Goal: Transaction & Acquisition: Obtain resource

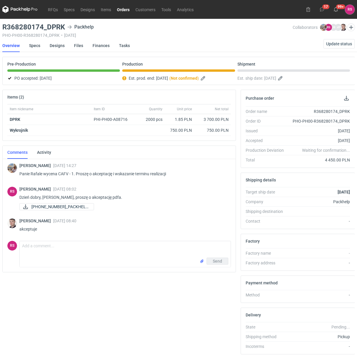
click at [124, 10] on link "Orders" at bounding box center [123, 9] width 19 height 7
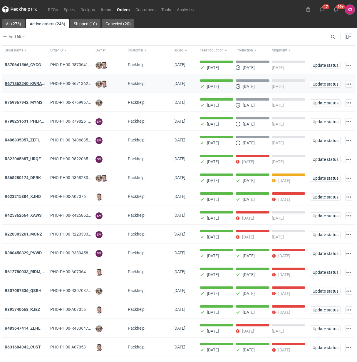
click at [27, 83] on strong "R671362240_KWRA_QIOQ_ZFHA" at bounding box center [35, 83] width 61 height 5
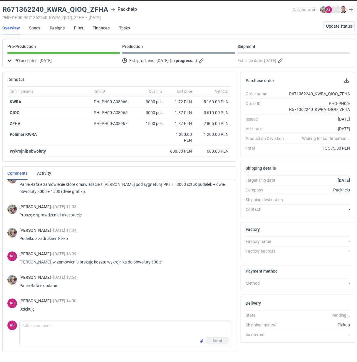
scroll to position [33, 0]
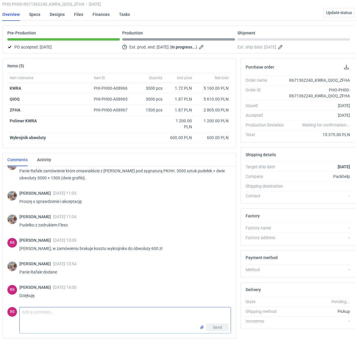
click at [55, 309] on textarea "Comment message" at bounding box center [125, 315] width 211 height 16
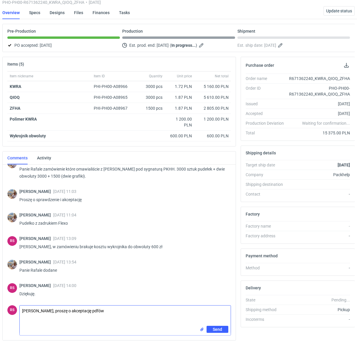
type textarea "Panie Michale, proszę o akceptację pdfów"
click at [216, 340] on span "Send" at bounding box center [217, 342] width 9 height 4
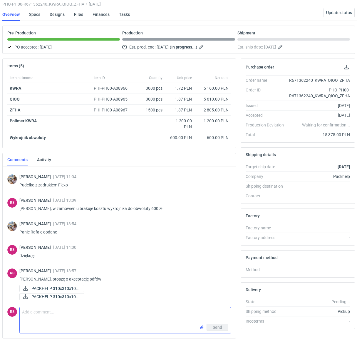
scroll to position [50, 0]
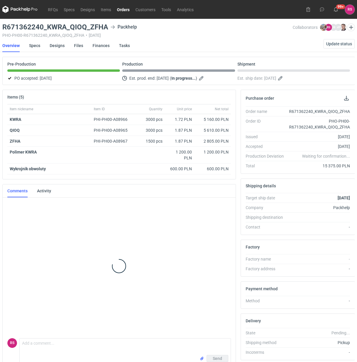
scroll to position [50, 0]
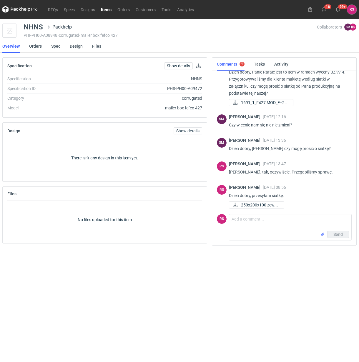
scroll to position [17, 0]
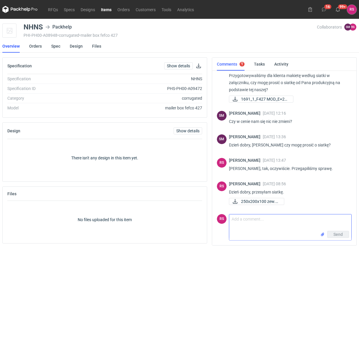
click at [272, 222] on textarea "Comment message" at bounding box center [290, 222] width 122 height 16
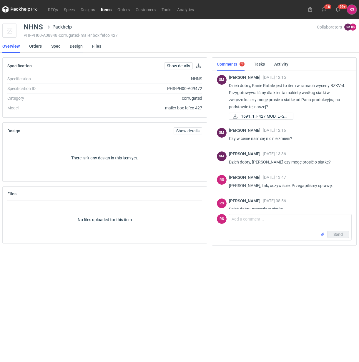
click at [74, 44] on link "Design" at bounding box center [76, 46] width 13 height 13
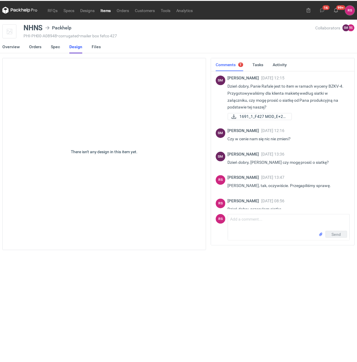
scroll to position [17, 0]
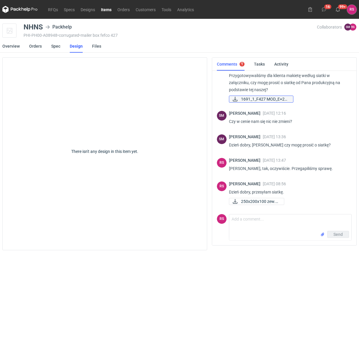
click at [250, 97] on span "1691_1_F427 MOD_E+2X..." at bounding box center [264, 99] width 47 height 6
click at [56, 46] on link "Spec" at bounding box center [55, 46] width 9 height 13
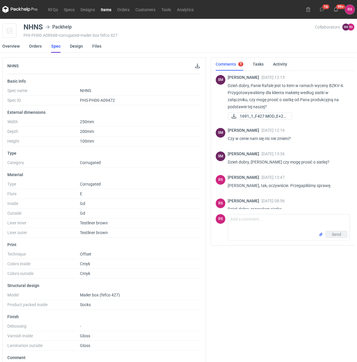
scroll to position [17, 0]
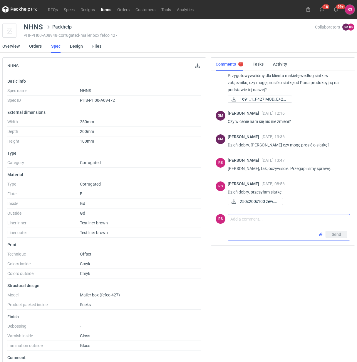
click at [270, 221] on textarea "Comment message" at bounding box center [289, 222] width 122 height 16
paste textarea "Cena za samo pudełko się nie zmieni, bo wymiar arkusza jest w zasadzie taki sam…"
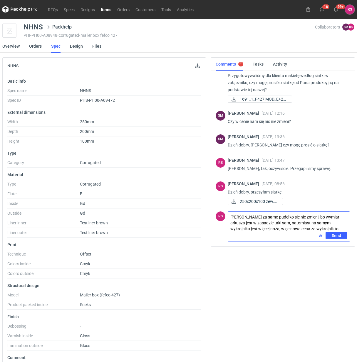
click at [233, 217] on textarea "Cena za samo pudełko się nie zmieni, bo wymiar arkusza jest w zasadzie taki sam…" at bounding box center [289, 222] width 122 height 20
type textarea "Panie Sebastianie, cena za samo pudełko się nie zmieni, bo wymiar arkusza jest …"
click at [337, 239] on span "Send" at bounding box center [336, 241] width 9 height 4
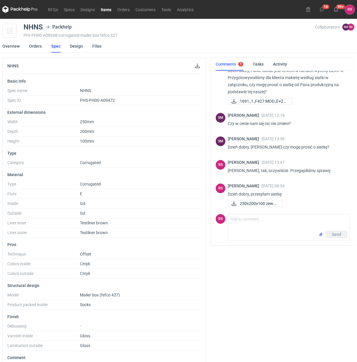
scroll to position [0, 0]
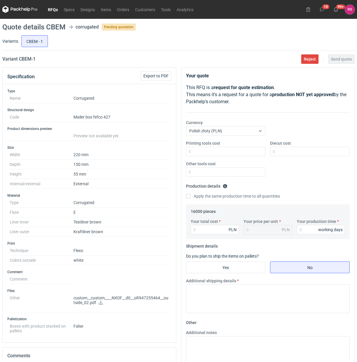
click at [49, 9] on link "RFQs" at bounding box center [53, 9] width 16 height 7
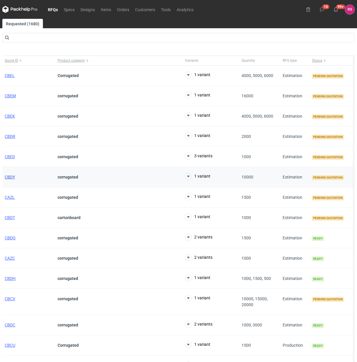
click at [11, 177] on span "CBDY" at bounding box center [10, 177] width 10 height 5
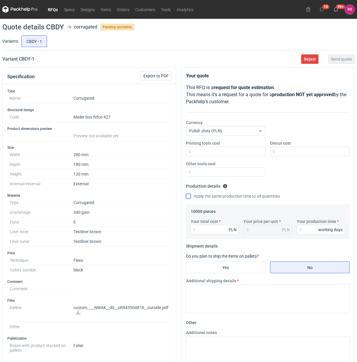
click at [190, 197] on input "Apply the same production time to all quantities" at bounding box center [188, 196] width 5 height 5
checkbox input "true"
click at [213, 230] on input "Your total cost" at bounding box center [215, 229] width 49 height 9
type input "9300"
type input "0.93"
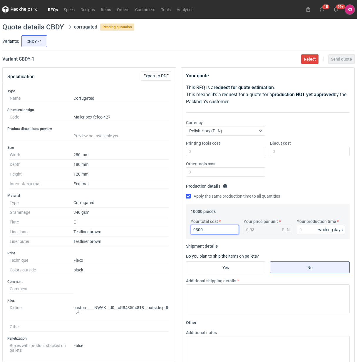
type input "93000"
type input "9.3"
type input "9300"
type input "0.93"
type input "9300"
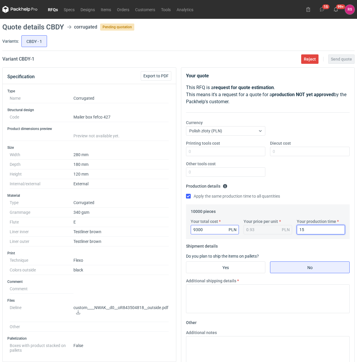
type input "15"
click at [233, 269] on input "Yes" at bounding box center [225, 267] width 79 height 11
radio input "true"
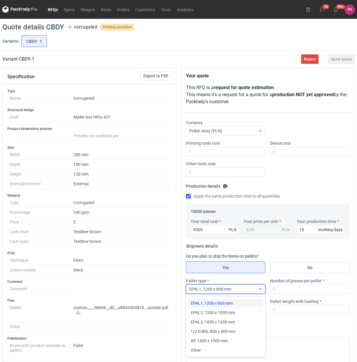
click at [260, 288] on icon at bounding box center [260, 289] width 5 height 5
click at [199, 350] on span "Other" at bounding box center [196, 350] width 10 height 6
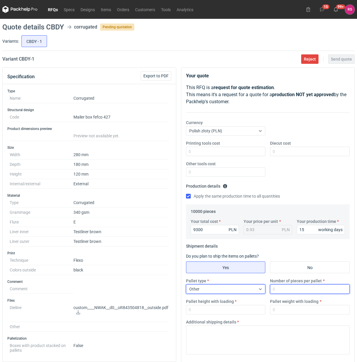
click at [293, 288] on input "Number of pieces per pallet" at bounding box center [310, 288] width 80 height 9
type input "2000"
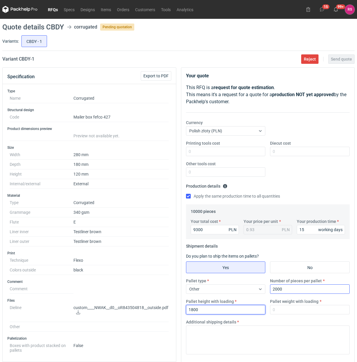
type input "1800"
type input "250"
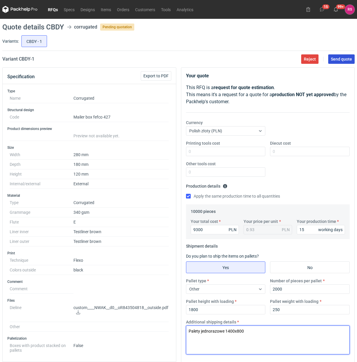
type textarea "Palety jednorazowe 1400x800"
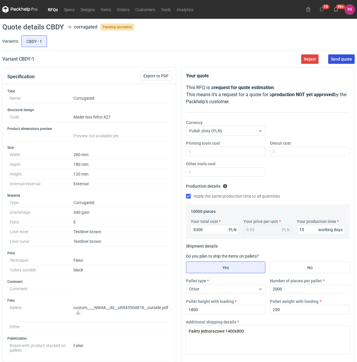
click at [342, 60] on span "Send quote" at bounding box center [341, 59] width 21 height 4
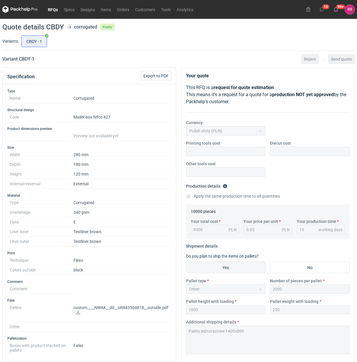
click at [49, 9] on link "RFQs" at bounding box center [53, 9] width 16 height 7
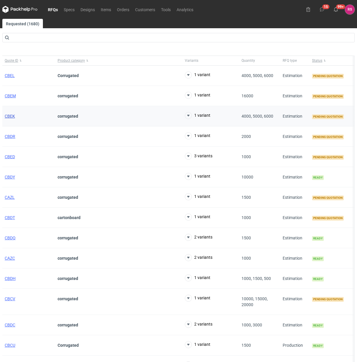
click at [9, 115] on span "CBEK" at bounding box center [10, 116] width 10 height 5
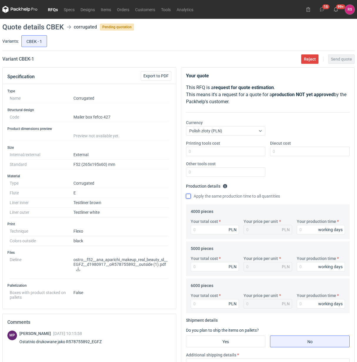
click at [188, 194] on input "Apply the same production time to all quantities" at bounding box center [188, 196] width 5 height 5
checkbox input "true"
click at [214, 229] on input "Your total cost" at bounding box center [215, 229] width 49 height 9
type input "2960"
type input "0.74"
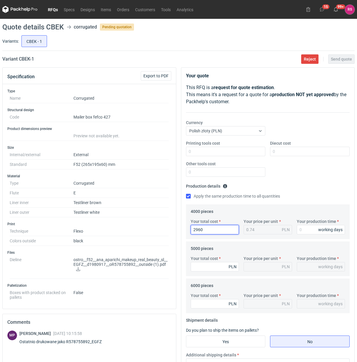
type input "296"
type input "0.07"
type input "29"
type input "0.01"
type input "2"
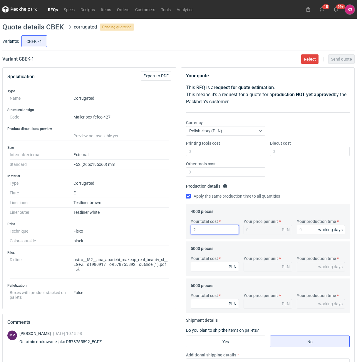
type input "28"
type input "0.01"
type input "2880"
type input "0.72"
type input "2880"
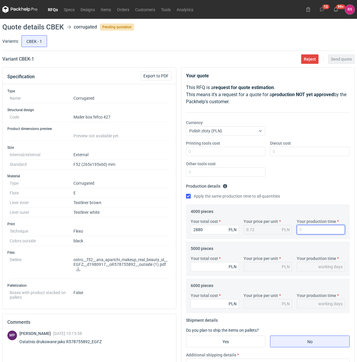
type input "3"
type input "34"
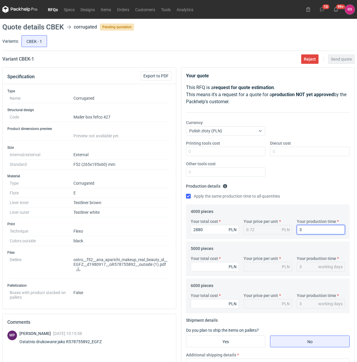
type input "34"
type input "345"
type input "3450"
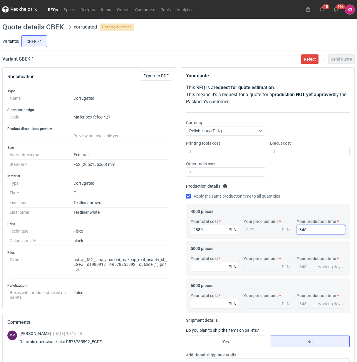
type input "3450"
type input "345"
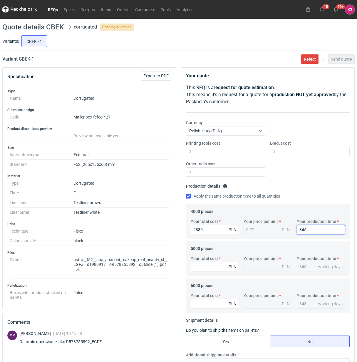
type input "34"
type input "3"
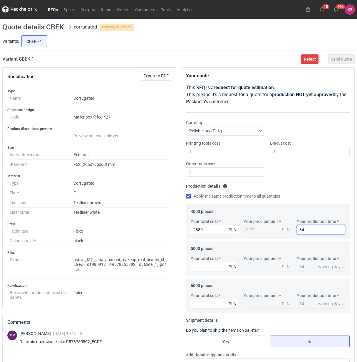
type input "3"
type input "1"
type input "15"
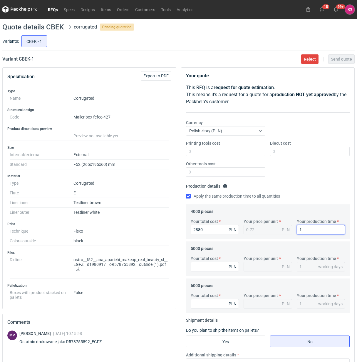
type input "15"
type input "3450"
type input "0.69"
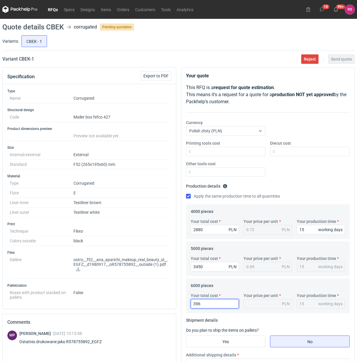
type input "3960"
type input "0.66"
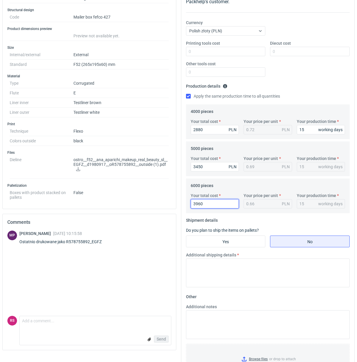
scroll to position [128, 0]
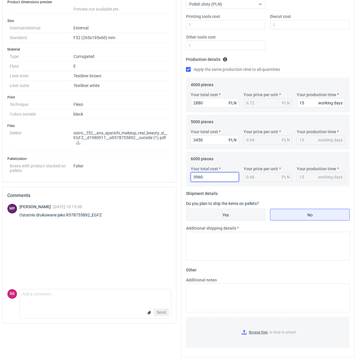
type input "3960"
click at [226, 212] on input "Yes" at bounding box center [225, 214] width 79 height 11
radio input "true"
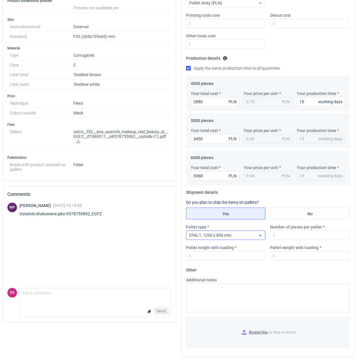
click at [256, 235] on div at bounding box center [260, 235] width 9 height 5
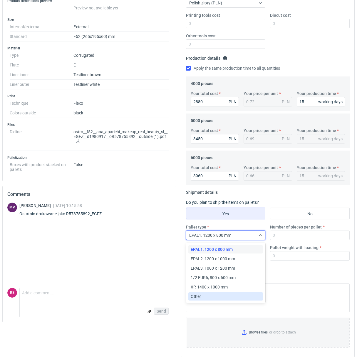
click at [206, 297] on div "Other" at bounding box center [226, 296] width 70 height 6
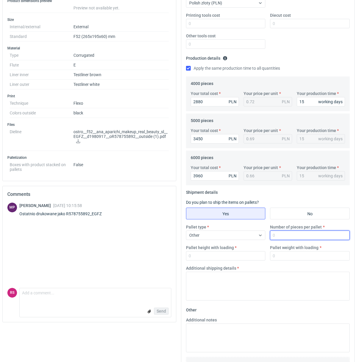
click at [286, 236] on input "Number of pieces per pallet" at bounding box center [310, 234] width 80 height 9
type input "3000"
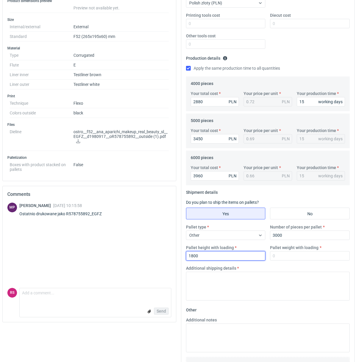
type input "1800"
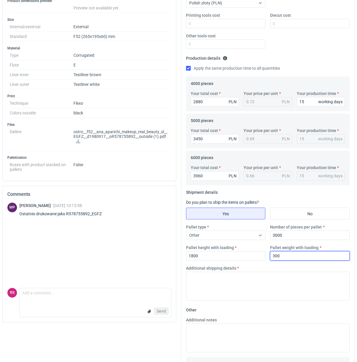
type input "300"
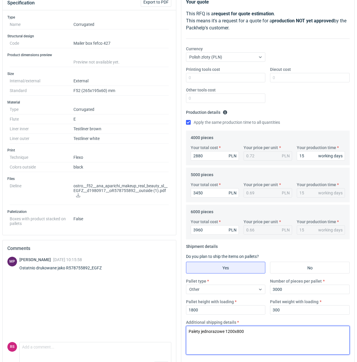
scroll to position [18, 0]
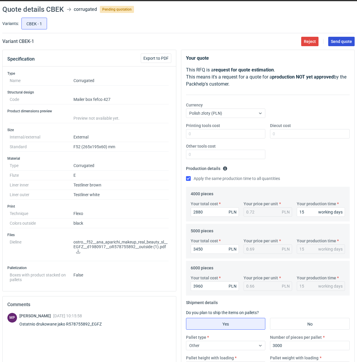
type textarea "Palety jednorazowe 1200x800"
click at [342, 42] on span "Send quote" at bounding box center [341, 41] width 21 height 4
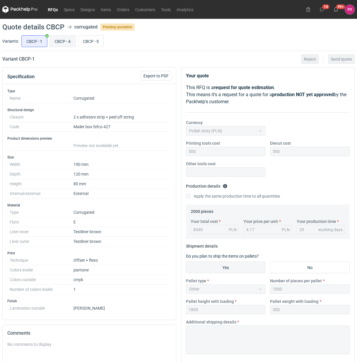
click at [61, 42] on input "CBCP - 4" at bounding box center [62, 41] width 25 height 11
radio input "true"
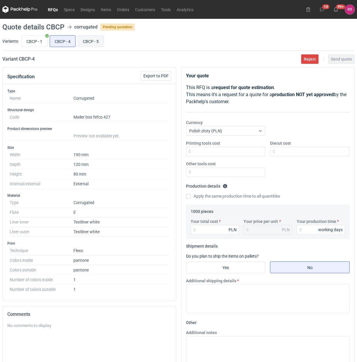
click at [88, 42] on input "CBCP - 5" at bounding box center [90, 41] width 25 height 11
radio input "true"
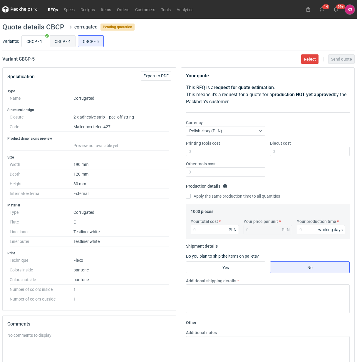
click at [64, 41] on input "CBCP - 4" at bounding box center [62, 41] width 25 height 11
radio input "true"
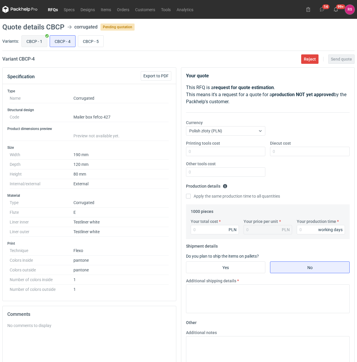
click at [28, 43] on input "CBCP - 1" at bounding box center [34, 41] width 25 height 11
radio input "true"
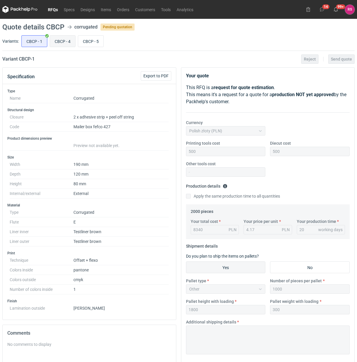
click at [55, 47] on label "CBCP - 4" at bounding box center [63, 41] width 26 height 12
click at [55, 47] on input "CBCP - 4" at bounding box center [62, 41] width 25 height 11
radio input "true"
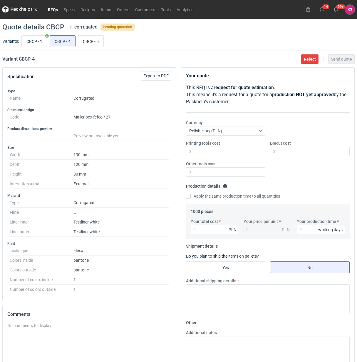
click at [21, 48] on div "CBCP - 1 CBCP - 4 CBCP - 5" at bounding box center [187, 41] width 335 height 14
click at [95, 43] on input "CBCP - 5" at bounding box center [90, 41] width 25 height 11
radio input "true"
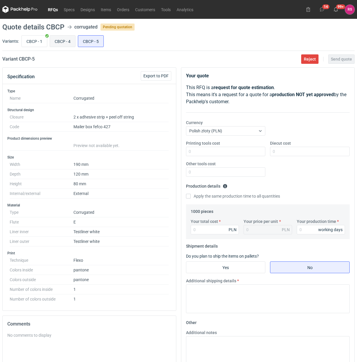
click at [69, 42] on input "CBCP - 4" at bounding box center [62, 41] width 25 height 11
radio input "true"
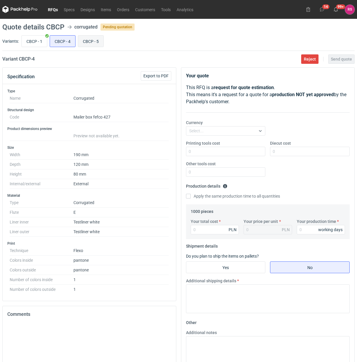
click at [87, 42] on input "CBCP - 5" at bounding box center [90, 41] width 25 height 11
radio input "true"
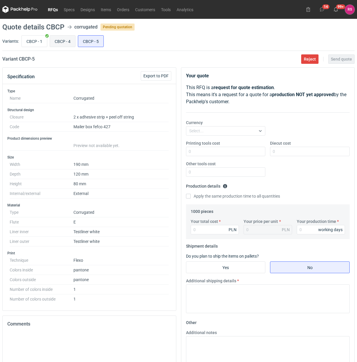
click at [67, 43] on input "CBCP - 4" at bounding box center [62, 41] width 25 height 11
radio input "true"
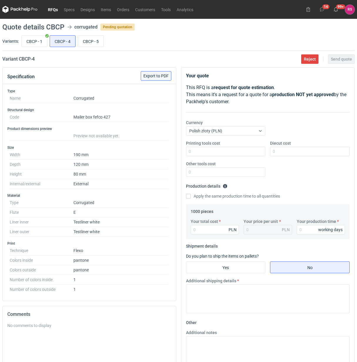
click at [157, 76] on span "Export to PDF" at bounding box center [155, 76] width 25 height 4
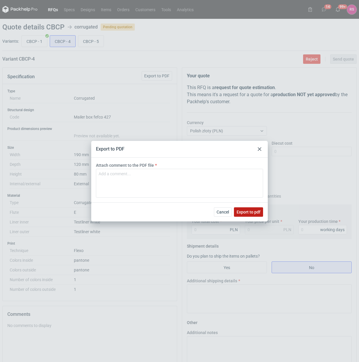
click at [250, 215] on button "Export to pdf" at bounding box center [248, 211] width 29 height 9
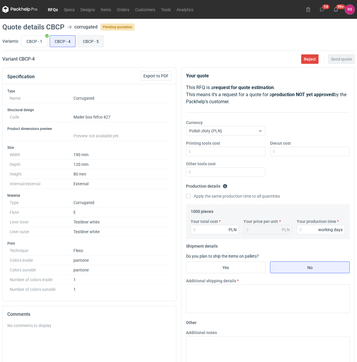
click at [89, 43] on input "CBCP - 5" at bounding box center [90, 41] width 25 height 11
radio input "true"
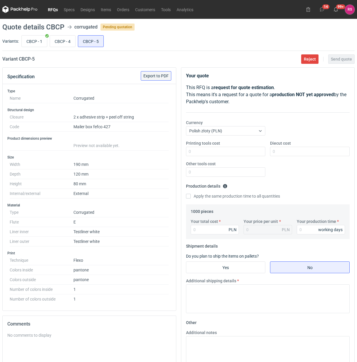
click at [155, 77] on span "Export to PDF" at bounding box center [155, 76] width 25 height 4
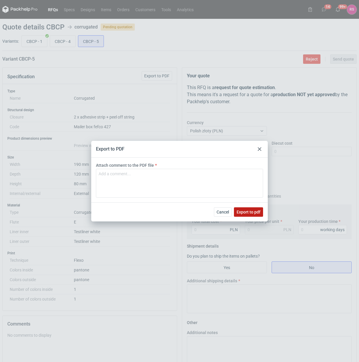
click at [245, 211] on span "Export to pdf" at bounding box center [248, 212] width 24 height 4
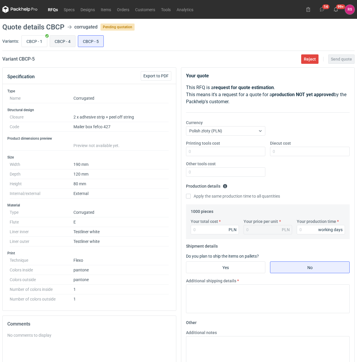
click at [63, 41] on input "CBCP - 4" at bounding box center [62, 41] width 25 height 11
radio input "true"
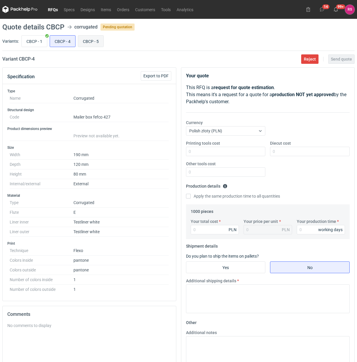
click at [90, 40] on input "CBCP - 5" at bounding box center [90, 41] width 25 height 11
radio input "true"
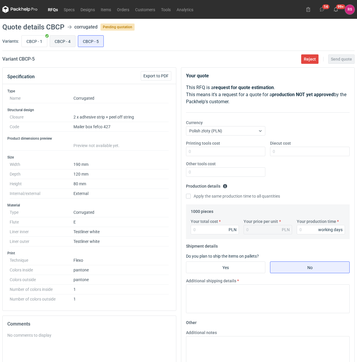
click at [67, 41] on input "CBCP - 4" at bounding box center [62, 41] width 25 height 11
radio input "true"
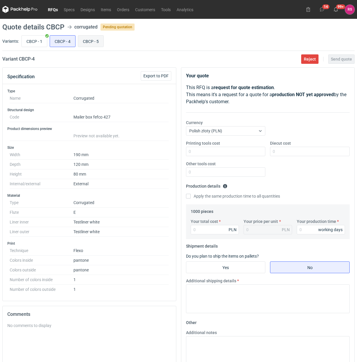
click at [87, 42] on input "CBCP - 5" at bounding box center [90, 41] width 25 height 11
radio input "true"
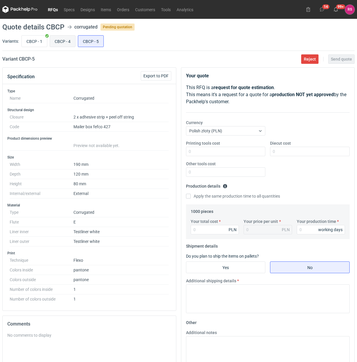
click at [64, 44] on input "CBCP - 4" at bounding box center [62, 41] width 25 height 11
radio input "true"
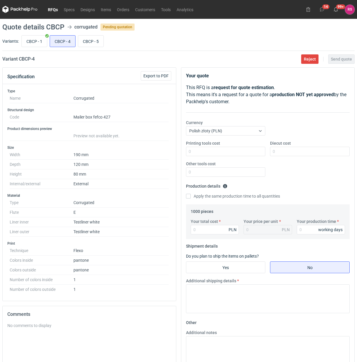
click at [91, 49] on div "Variants: CBCP - 1 CBCP - 4 CBCP - 5" at bounding box center [178, 42] width 352 height 17
click at [91, 44] on input "CBCP - 5" at bounding box center [90, 41] width 25 height 11
radio input "true"
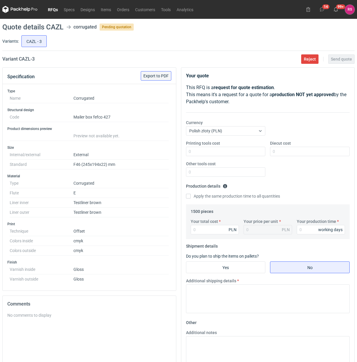
click at [156, 74] on span "Export to PDF" at bounding box center [155, 76] width 25 height 4
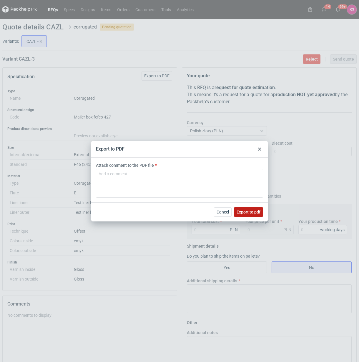
click at [248, 212] on span "Export to pdf" at bounding box center [248, 212] width 24 height 4
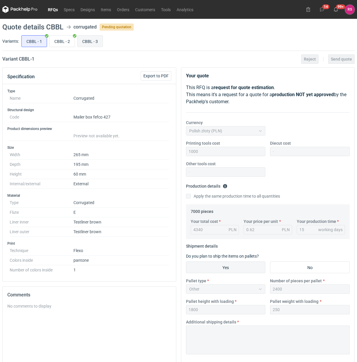
click at [88, 40] on input "CBBL - 3" at bounding box center [90, 41] width 25 height 11
radio input "true"
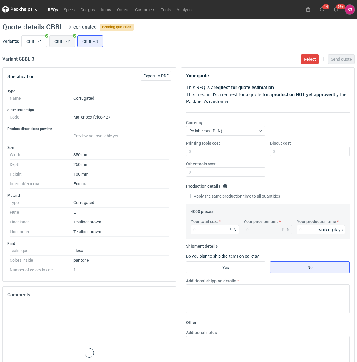
click at [62, 41] on input "CBBL - 2" at bounding box center [62, 41] width 25 height 11
radio input "true"
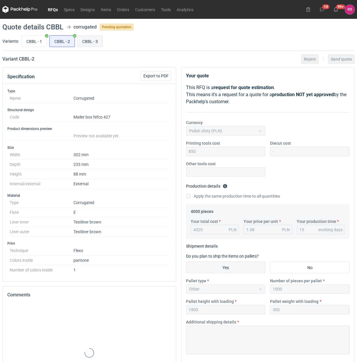
click at [82, 38] on input "CBBL - 3" at bounding box center [90, 41] width 25 height 11
radio input "true"
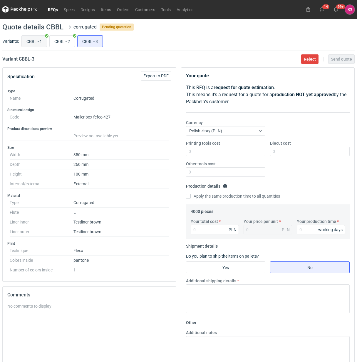
click at [39, 39] on input "CBBL - 1" at bounding box center [34, 41] width 25 height 11
radio input "true"
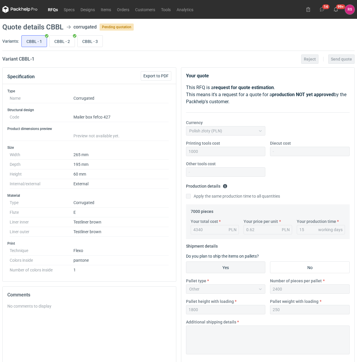
click at [76, 41] on div "CBBL - 1 CBBL - 2 CBBL - 3" at bounding box center [187, 41] width 335 height 14
click at [93, 43] on input "CBBL - 3" at bounding box center [90, 41] width 25 height 11
radio input "true"
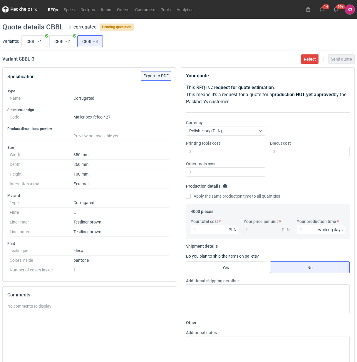
click at [161, 78] on button "Export to PDF" at bounding box center [156, 75] width 31 height 9
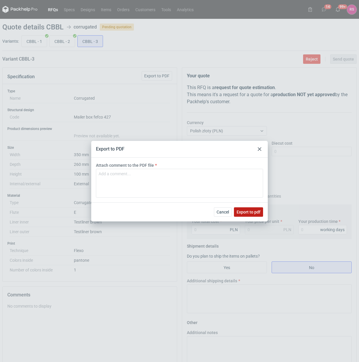
click at [249, 213] on span "Export to pdf" at bounding box center [248, 212] width 24 height 4
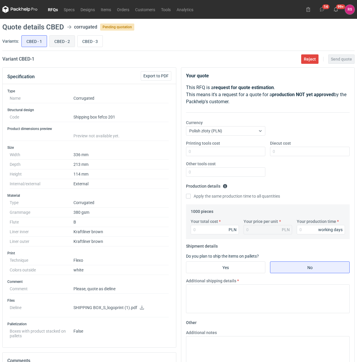
click at [66, 44] on input "CBED - 2" at bounding box center [62, 41] width 25 height 11
radio input "true"
click at [90, 43] on input "CBED - 3" at bounding box center [90, 41] width 25 height 11
radio input "true"
click at [38, 39] on input "CBED - 1" at bounding box center [34, 41] width 25 height 11
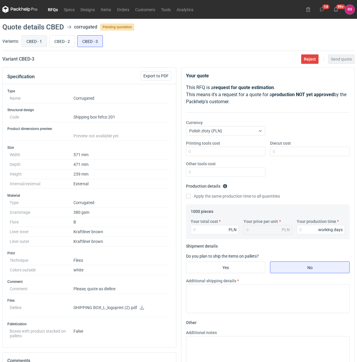
radio input "true"
click at [159, 76] on span "Export to PDF" at bounding box center [155, 76] width 25 height 4
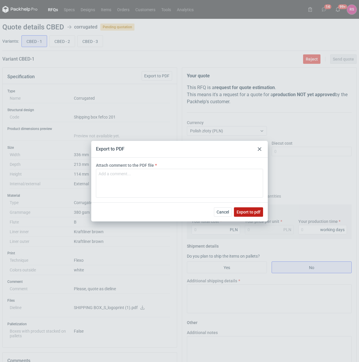
click at [250, 210] on span "Export to pdf" at bounding box center [248, 212] width 24 height 4
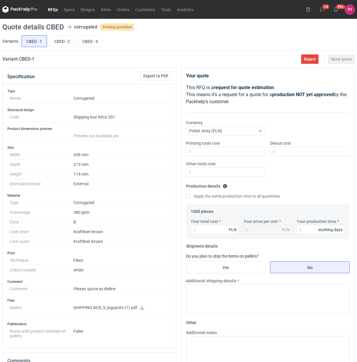
click at [141, 308] on icon at bounding box center [142, 307] width 4 height 4
click at [63, 43] on input "CBED - 2" at bounding box center [62, 41] width 25 height 11
radio input "true"
click at [161, 78] on button "Export to PDF" at bounding box center [156, 75] width 31 height 9
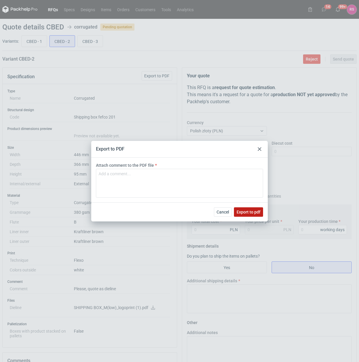
click at [250, 213] on span "Export to pdf" at bounding box center [248, 212] width 24 height 4
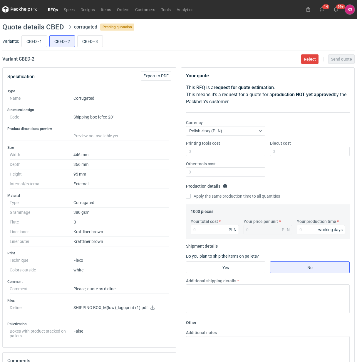
click at [151, 308] on icon at bounding box center [152, 307] width 5 height 4
click at [88, 41] on input "CBED - 3" at bounding box center [90, 41] width 25 height 11
radio input "true"
click at [156, 75] on span "Export to PDF" at bounding box center [155, 76] width 25 height 4
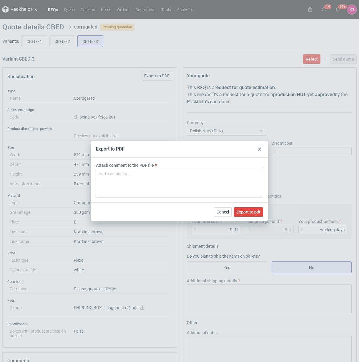
click at [251, 218] on div "Cancel Export to pdf" at bounding box center [179, 211] width 176 height 19
click at [250, 212] on span "Export to pdf" at bounding box center [248, 212] width 24 height 4
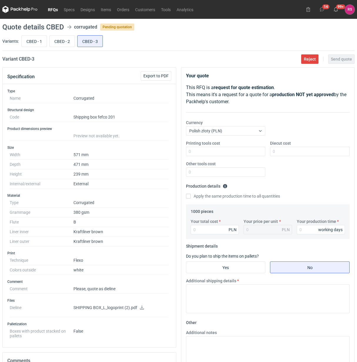
click at [141, 308] on icon at bounding box center [142, 307] width 5 height 4
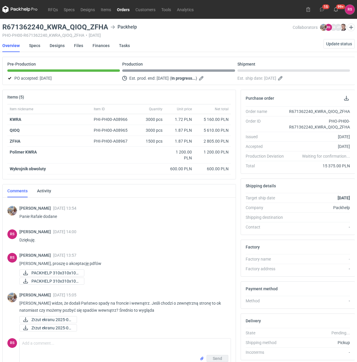
scroll to position [97, 0]
click at [58, 320] on span "Zrzut ekranu 2025-08..." at bounding box center [51, 319] width 41 height 6
click at [64, 327] on span "Zrzut ekranu 2025-08..." at bounding box center [51, 328] width 41 height 6
click at [168, 327] on div "Zrzut ekranu 2025-08..." at bounding box center [122, 327] width 207 height 7
click at [47, 274] on span "PACKHELP 310x310x100..." at bounding box center [55, 273] width 48 height 6
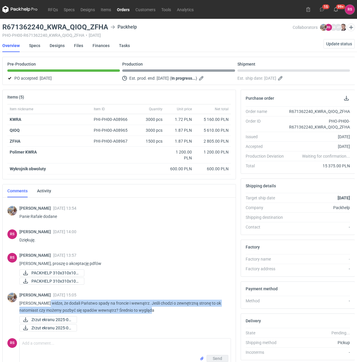
drag, startPoint x: 44, startPoint y: 304, endPoint x: 165, endPoint y: 312, distance: 121.7
click at [165, 312] on p "[PERSON_NAME] widze, że dodali Państwo spady na froncie i wewnątrz. Jeśli chodz…" at bounding box center [122, 307] width 207 height 14
copy p "widze, że dodali Państwo spady na froncie i wewnątrz. Jeśli chodzi o zewnętrzną…"
click at [26, 321] on icon at bounding box center [25, 319] width 5 height 5
click at [26, 328] on icon at bounding box center [25, 327] width 5 height 5
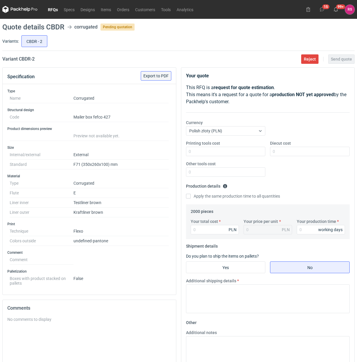
click at [156, 77] on span "Export to PDF" at bounding box center [155, 76] width 25 height 4
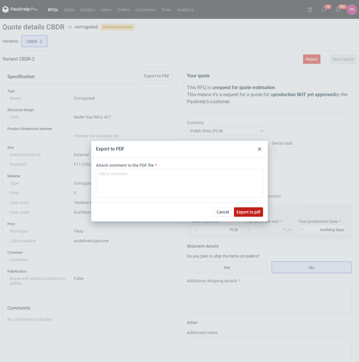
click at [247, 210] on span "Export to pdf" at bounding box center [248, 212] width 24 height 4
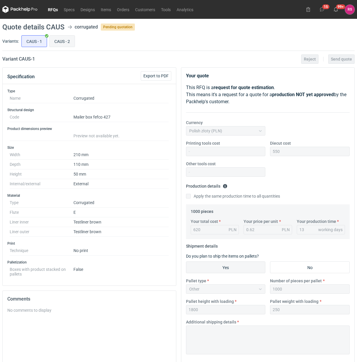
click at [64, 43] on input "CAUS - 2" at bounding box center [62, 41] width 25 height 11
radio input "true"
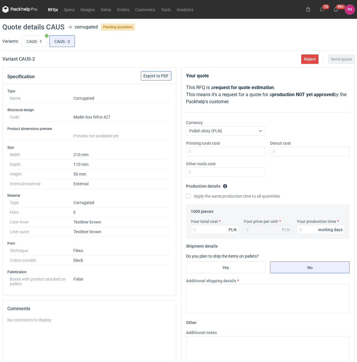
click at [159, 74] on span "Export to PDF" at bounding box center [155, 76] width 25 height 4
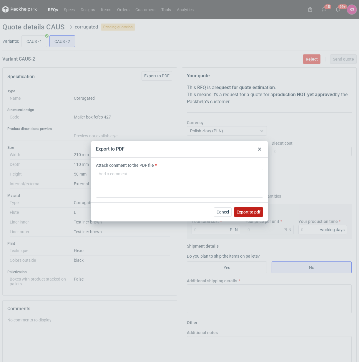
click at [252, 211] on span "Export to pdf" at bounding box center [248, 212] width 24 height 4
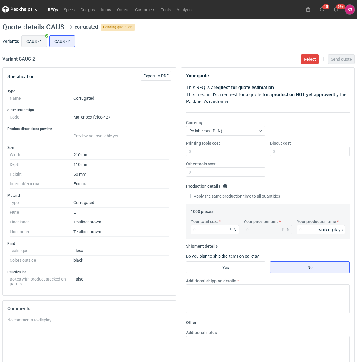
click at [34, 41] on input "CAUS - 1" at bounding box center [34, 41] width 25 height 11
radio input "true"
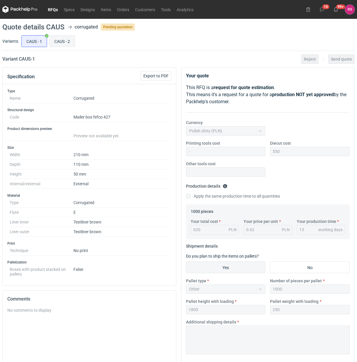
click at [60, 41] on input "CAUS - 2" at bounding box center [62, 41] width 25 height 11
radio input "true"
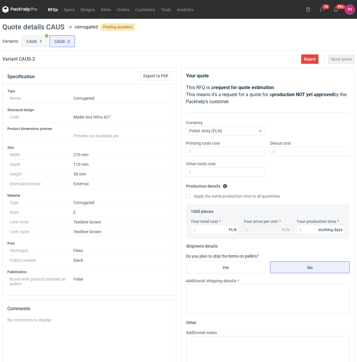
click at [36, 43] on input "CAUS - 1" at bounding box center [34, 41] width 25 height 11
radio input "true"
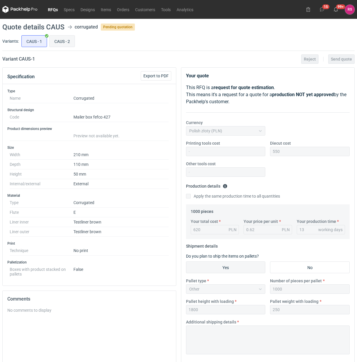
click at [57, 44] on input "CAUS - 2" at bounding box center [62, 41] width 25 height 11
radio input "true"
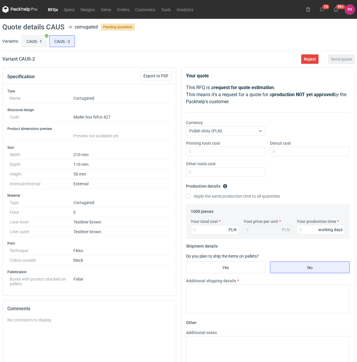
click at [31, 45] on input "CAUS - 1" at bounding box center [34, 41] width 25 height 11
radio input "true"
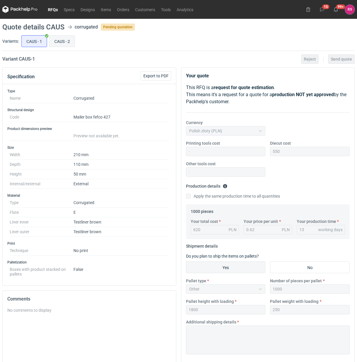
click at [58, 46] on input "CAUS - 2" at bounding box center [62, 41] width 25 height 11
radio input "true"
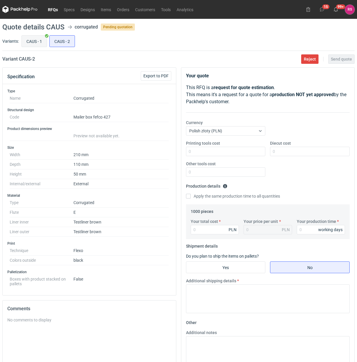
click at [26, 44] on input "CAUS - 1" at bounding box center [34, 41] width 25 height 11
radio input "true"
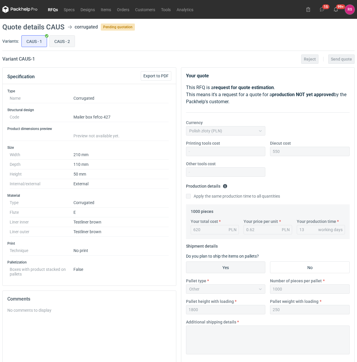
click at [61, 43] on input "CAUS - 2" at bounding box center [62, 41] width 25 height 11
radio input "true"
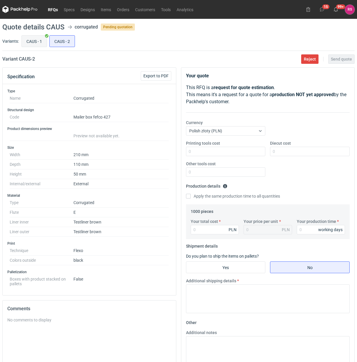
click at [40, 44] on input "CAUS - 1" at bounding box center [34, 41] width 25 height 11
radio input "true"
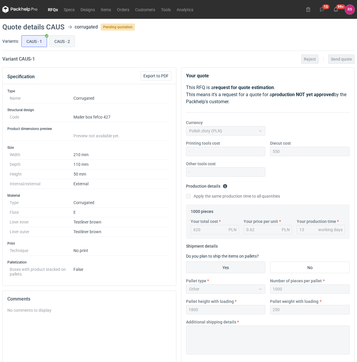
click at [64, 44] on input "CAUS - 2" at bounding box center [62, 41] width 25 height 11
radio input "true"
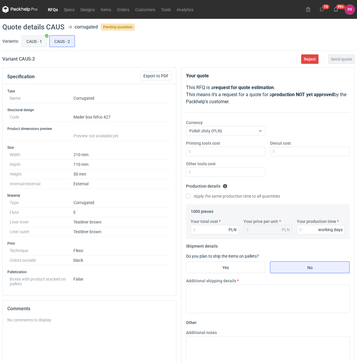
click at [41, 44] on input "CAUS - 1" at bounding box center [34, 41] width 25 height 11
radio input "true"
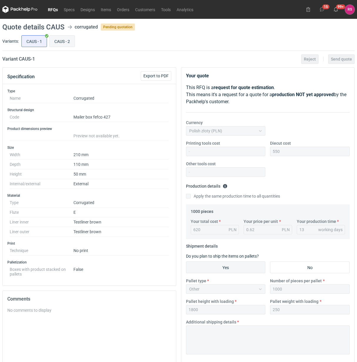
click at [63, 42] on input "CAUS - 2" at bounding box center [62, 41] width 25 height 11
radio input "true"
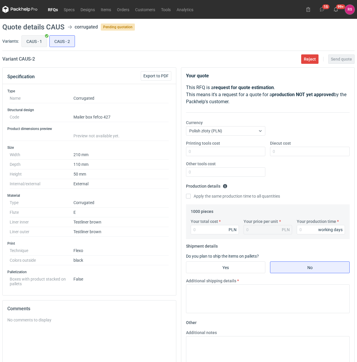
click at [35, 43] on input "CAUS - 1" at bounding box center [34, 41] width 25 height 11
radio input "true"
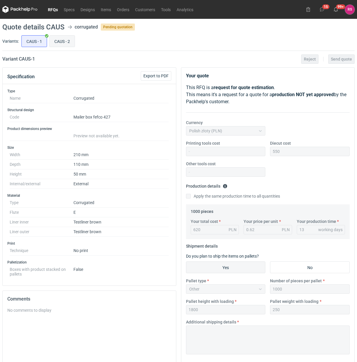
click at [61, 41] on input "CAUS - 2" at bounding box center [62, 41] width 25 height 11
radio input "true"
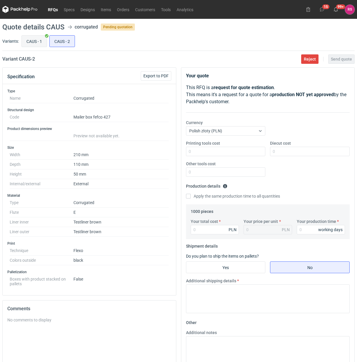
click at [35, 40] on input "CAUS - 1" at bounding box center [34, 41] width 25 height 11
radio input "true"
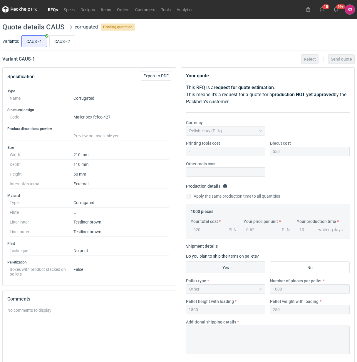
click at [250, 41] on div "CAUS - 1 CAUS - 2" at bounding box center [187, 41] width 335 height 14
